Goal: Transaction & Acquisition: Purchase product/service

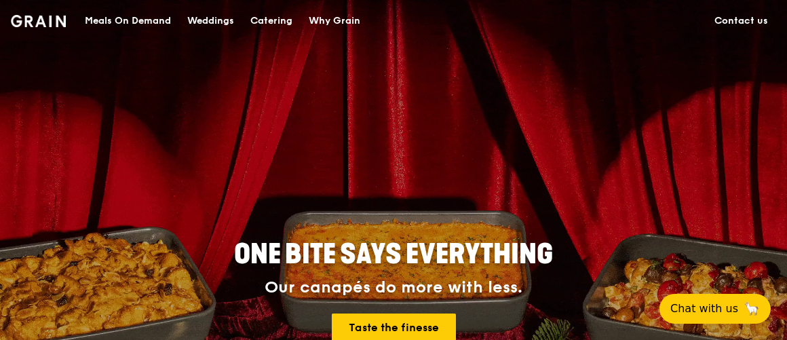
click at [43, 20] on img at bounding box center [38, 21] width 55 height 12
click at [56, 26] on img at bounding box center [38, 21] width 55 height 12
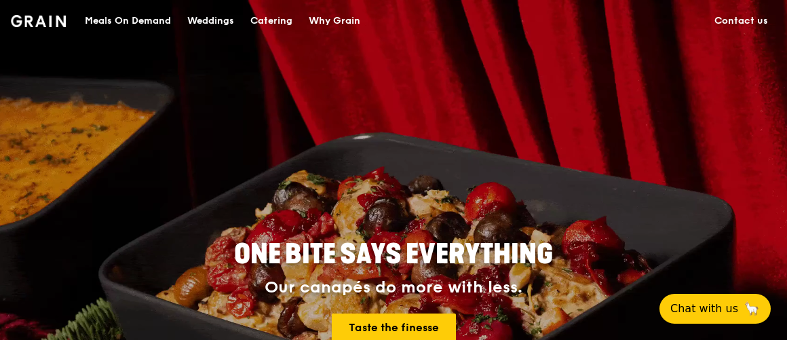
click at [135, 16] on div "Meals On Demand" at bounding box center [128, 21] width 86 height 41
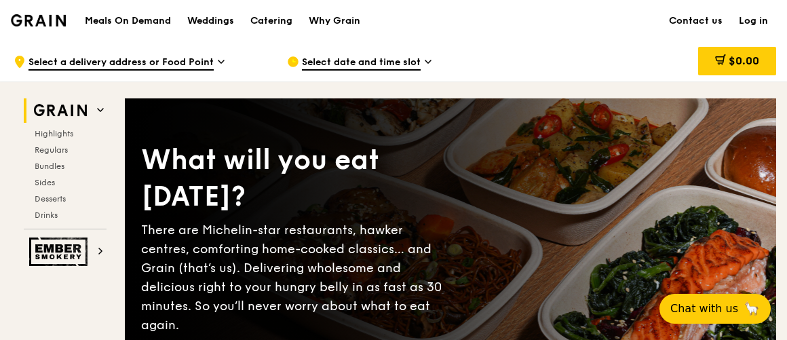
click at [763, 20] on link "Log in" at bounding box center [753, 21] width 45 height 41
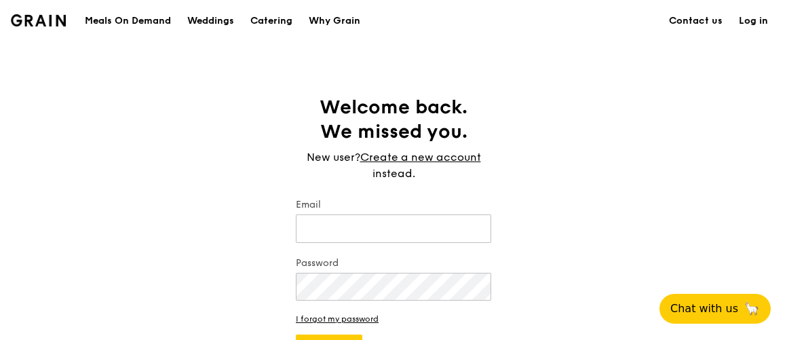
type input "[PERSON_NAME][EMAIL_ADDRESS][DOMAIN_NAME]"
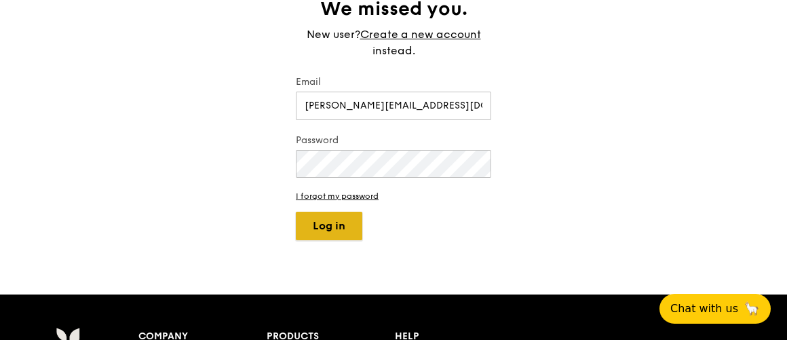
click at [324, 232] on button "Log in" at bounding box center [329, 226] width 67 height 29
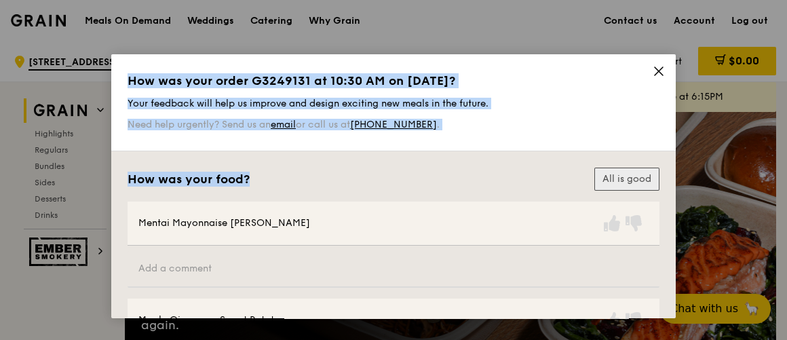
drag, startPoint x: 653, startPoint y: 70, endPoint x: 619, endPoint y: 171, distance: 106.9
click at [620, 161] on div "How was your order G3249131 at 10:30 AM on [DATE]? Your feedback will help us i…" at bounding box center [393, 186] width 565 height 264
click at [622, 183] on button "All is good" at bounding box center [626, 179] width 65 height 23
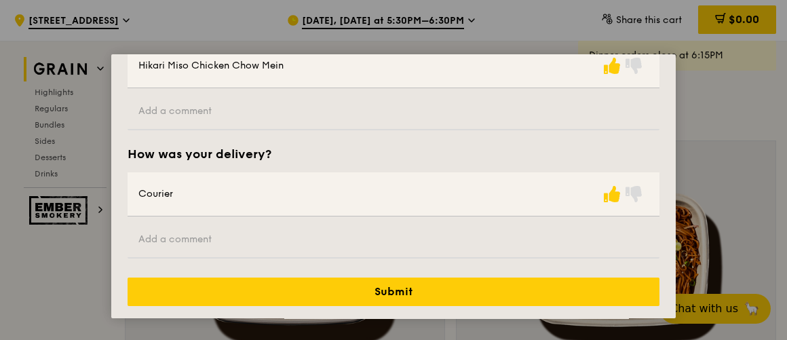
scroll to position [493, 0]
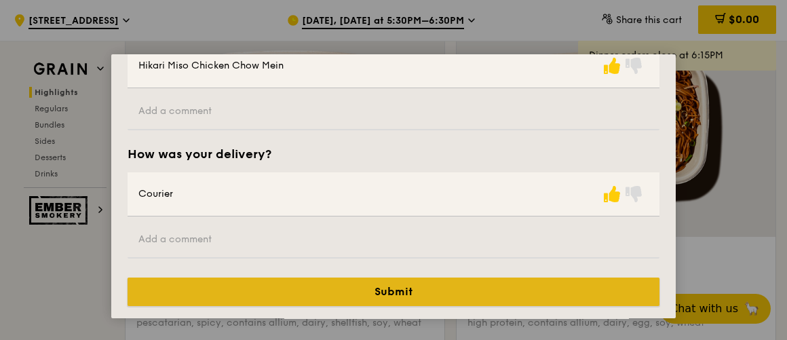
click at [550, 292] on button "Submit" at bounding box center [394, 292] width 532 height 29
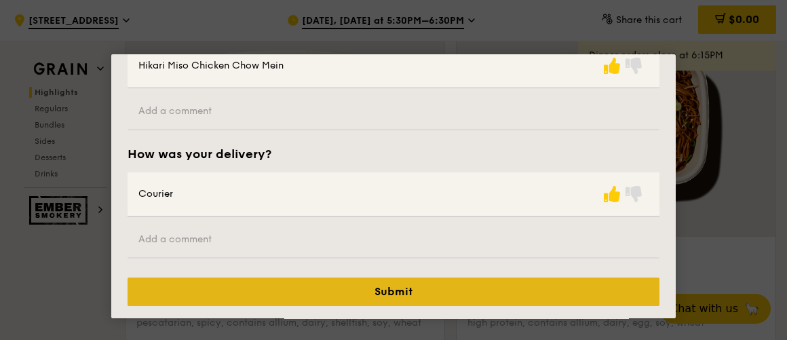
scroll to position [0, 0]
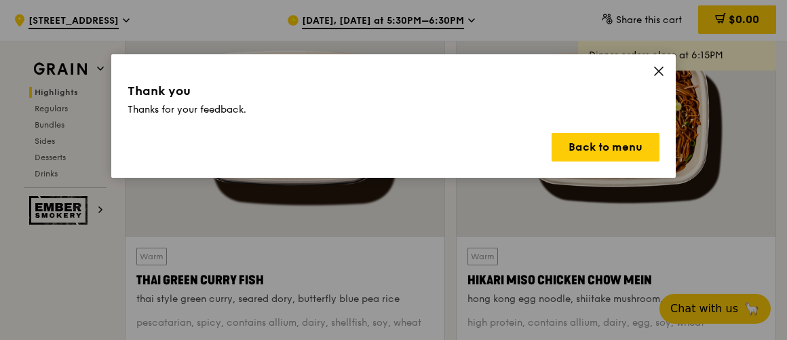
click at [660, 68] on icon at bounding box center [659, 71] width 12 height 12
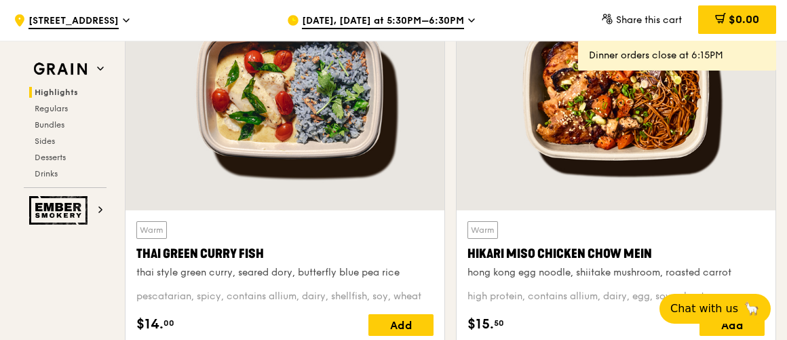
scroll to position [370, 0]
